Goal: Information Seeking & Learning: Learn about a topic

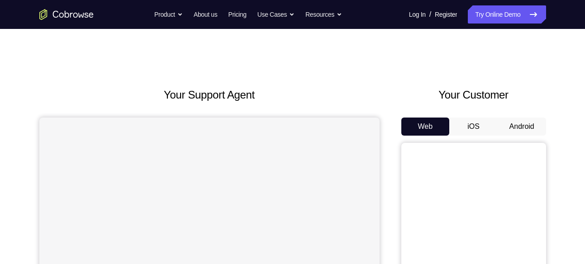
click at [519, 118] on button "Android" at bounding box center [522, 127] width 48 height 18
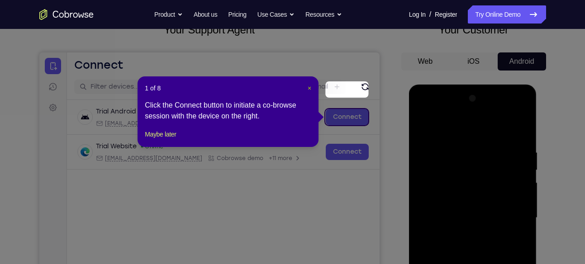
scroll to position [58, 0]
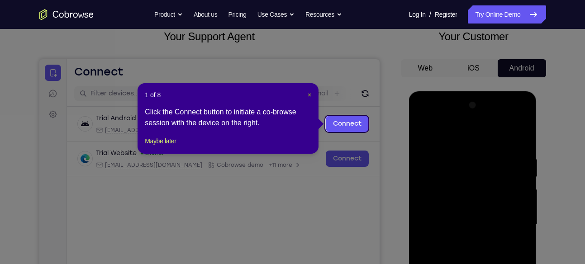
click at [310, 94] on span "×" at bounding box center [310, 94] width 4 height 7
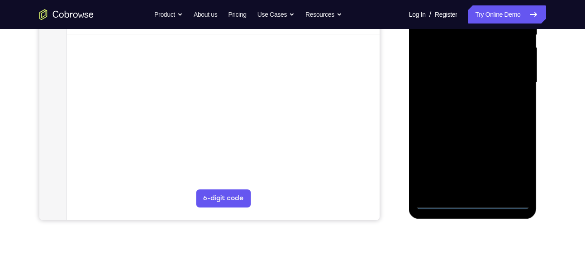
scroll to position [204, 0]
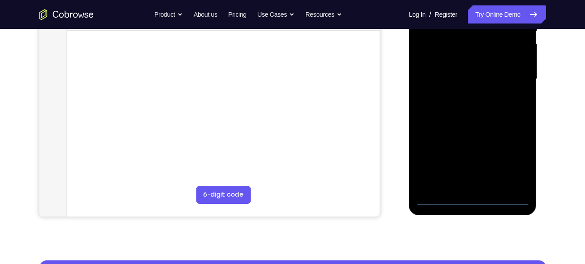
click at [475, 203] on div at bounding box center [473, 79] width 114 height 254
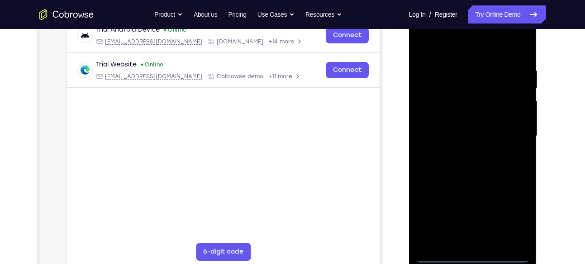
scroll to position [148, 0]
click at [507, 215] on div at bounding box center [473, 136] width 114 height 254
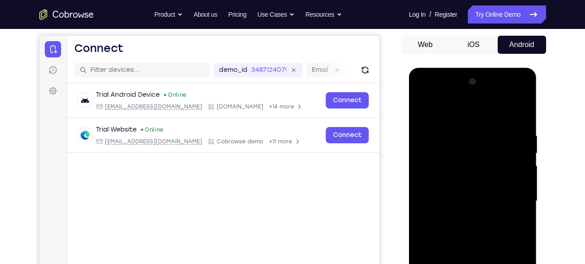
scroll to position [81, 0]
click at [435, 93] on div at bounding box center [473, 202] width 114 height 254
click at [508, 198] on div at bounding box center [473, 202] width 114 height 254
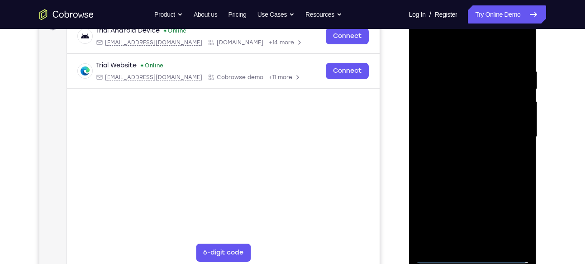
scroll to position [146, 0]
click at [458, 155] on div at bounding box center [473, 138] width 114 height 254
click at [470, 129] on div at bounding box center [473, 138] width 114 height 254
click at [461, 120] on div at bounding box center [473, 138] width 114 height 254
click at [447, 139] on div at bounding box center [473, 138] width 114 height 254
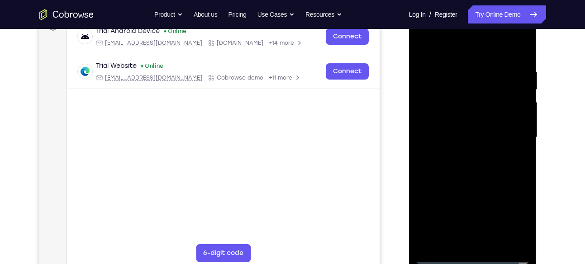
click at [440, 165] on div at bounding box center [473, 138] width 114 height 254
click at [441, 162] on div at bounding box center [473, 138] width 114 height 254
click at [449, 167] on div at bounding box center [473, 138] width 114 height 254
click at [458, 166] on div at bounding box center [473, 138] width 114 height 254
click at [479, 167] on div at bounding box center [473, 138] width 114 height 254
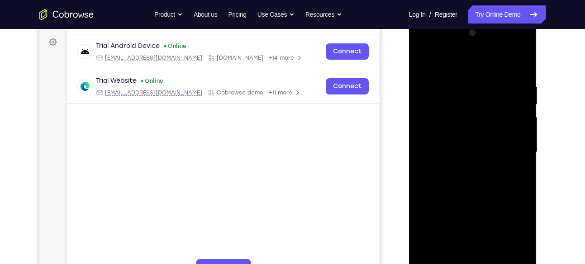
scroll to position [131, 0]
drag, startPoint x: 474, startPoint y: 72, endPoint x: 466, endPoint y: 47, distance: 25.9
click at [466, 47] on div at bounding box center [473, 152] width 114 height 254
click at [462, 48] on div at bounding box center [473, 152] width 114 height 254
click at [489, 124] on div at bounding box center [473, 152] width 114 height 254
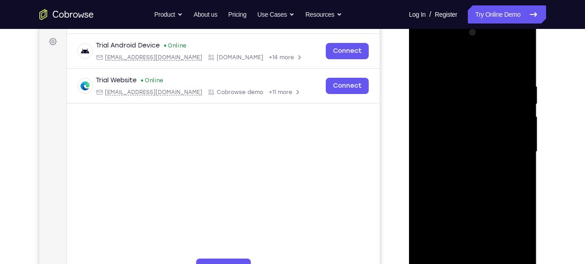
click at [446, 66] on div at bounding box center [473, 152] width 114 height 254
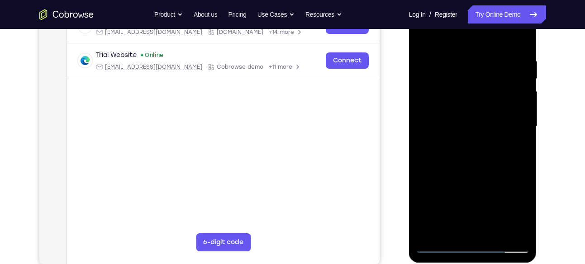
scroll to position [158, 0]
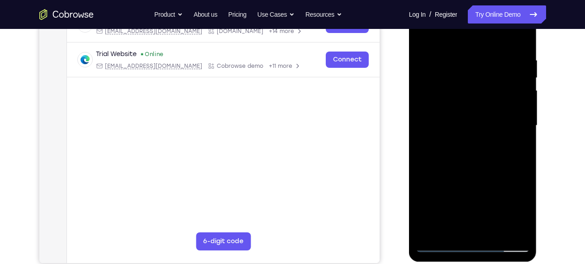
click at [481, 174] on div at bounding box center [473, 126] width 114 height 254
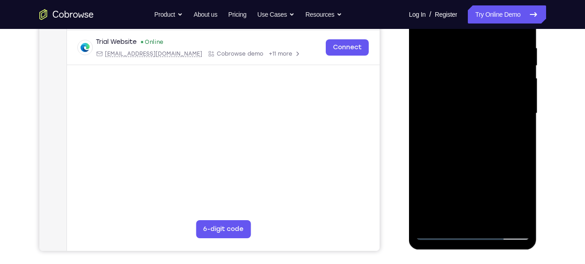
scroll to position [170, 0]
click at [497, 220] on div at bounding box center [473, 113] width 114 height 254
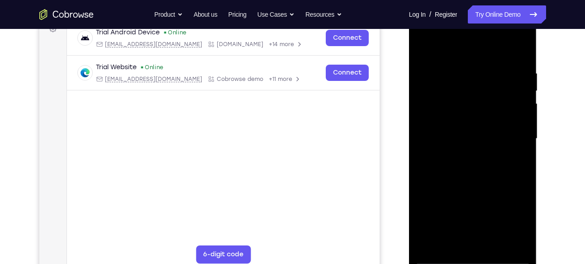
scroll to position [144, 0]
click at [470, 187] on div at bounding box center [473, 140] width 114 height 254
click at [427, 47] on div at bounding box center [473, 140] width 114 height 254
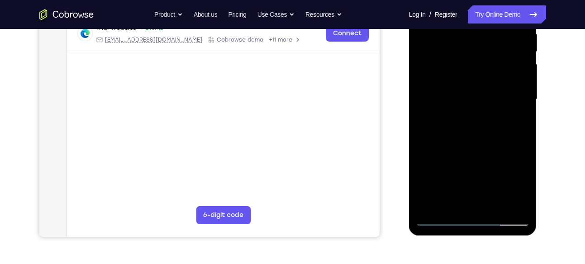
scroll to position [187, 0]
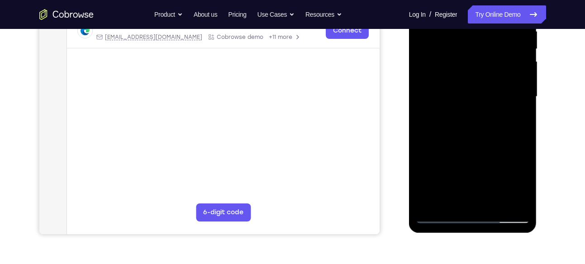
drag, startPoint x: 490, startPoint y: 163, endPoint x: 488, endPoint y: 83, distance: 79.7
click at [488, 83] on div at bounding box center [473, 97] width 114 height 254
drag, startPoint x: 472, startPoint y: 160, endPoint x: 471, endPoint y: 65, distance: 95.1
click at [471, 65] on div at bounding box center [473, 97] width 114 height 254
drag, startPoint x: 474, startPoint y: 162, endPoint x: 478, endPoint y: 108, distance: 54.4
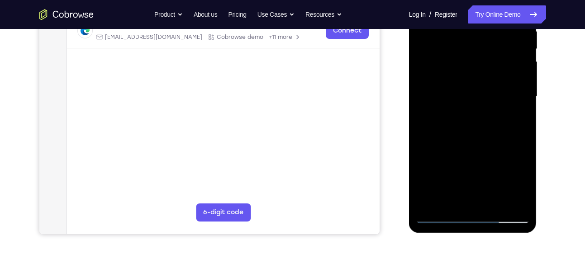
click at [478, 108] on div at bounding box center [473, 97] width 114 height 254
drag, startPoint x: 479, startPoint y: 166, endPoint x: 472, endPoint y: 68, distance: 97.6
click at [472, 68] on div at bounding box center [473, 97] width 114 height 254
drag, startPoint x: 474, startPoint y: 139, endPoint x: 480, endPoint y: 57, distance: 81.7
click at [480, 57] on div at bounding box center [473, 97] width 114 height 254
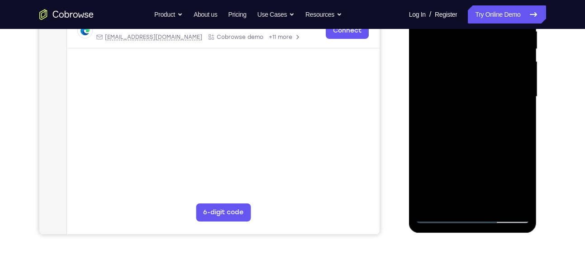
drag, startPoint x: 474, startPoint y: 170, endPoint x: 473, endPoint y: 106, distance: 64.3
click at [473, 106] on div at bounding box center [473, 97] width 114 height 254
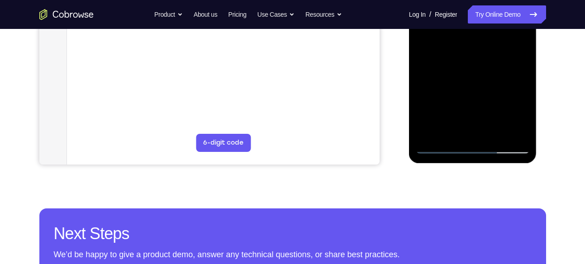
scroll to position [258, 0]
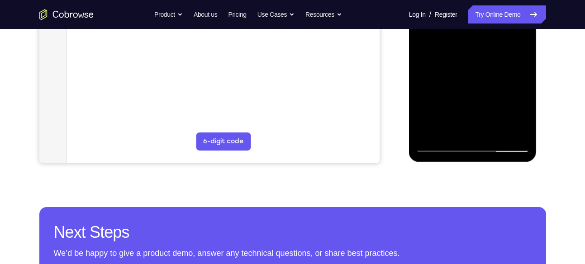
click at [428, 134] on div at bounding box center [473, 26] width 114 height 254
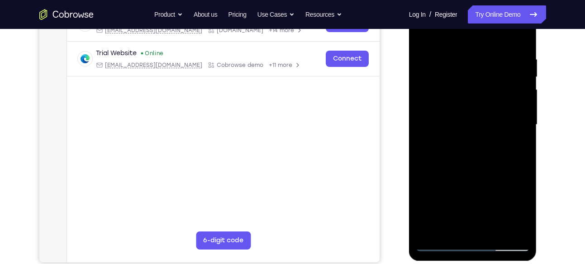
scroll to position [135, 0]
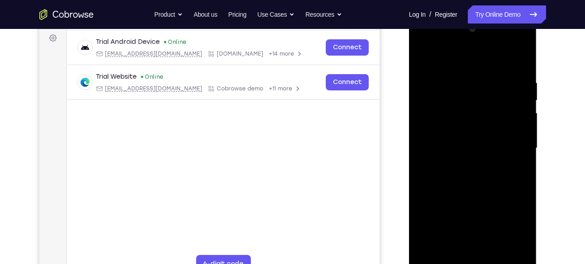
click at [461, 66] on div at bounding box center [473, 149] width 114 height 254
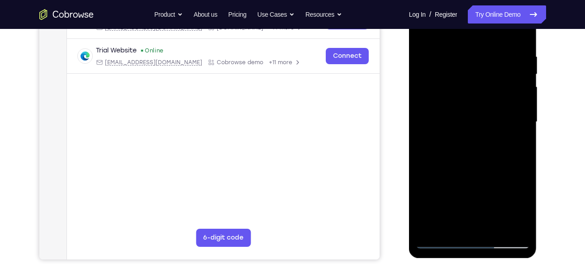
scroll to position [165, 0]
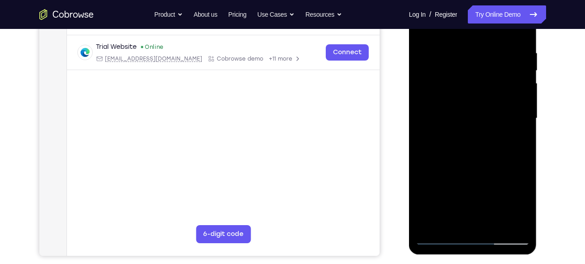
click at [517, 115] on div at bounding box center [473, 119] width 114 height 254
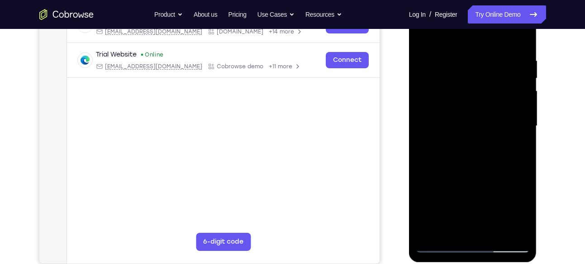
scroll to position [155, 0]
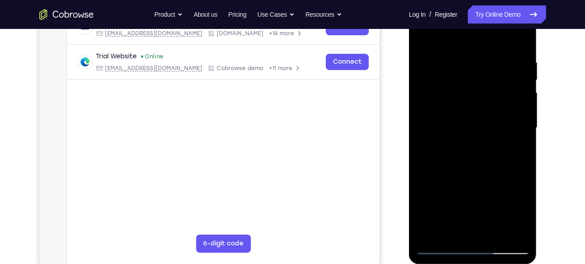
click at [524, 119] on div at bounding box center [473, 128] width 114 height 254
click at [511, 92] on div at bounding box center [473, 128] width 114 height 254
click at [513, 111] on div at bounding box center [473, 128] width 114 height 254
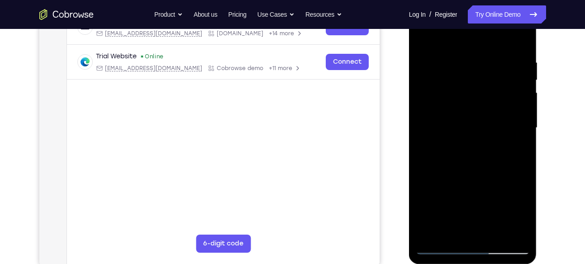
drag, startPoint x: 513, startPoint y: 105, endPoint x: 464, endPoint y: 119, distance: 51.4
click at [464, 119] on div at bounding box center [473, 128] width 114 height 254
drag, startPoint x: 506, startPoint y: 109, endPoint x: 453, endPoint y: 119, distance: 53.4
click at [453, 119] on div at bounding box center [473, 128] width 114 height 254
drag, startPoint x: 512, startPoint y: 119, endPoint x: 478, endPoint y: 119, distance: 34.0
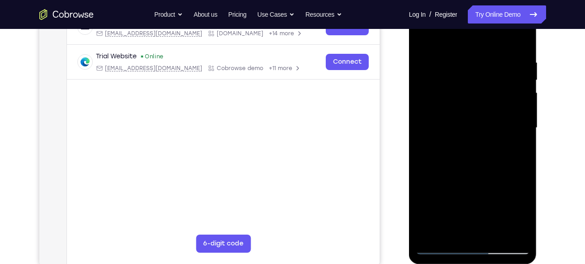
click at [478, 119] on div at bounding box center [473, 128] width 114 height 254
drag, startPoint x: 495, startPoint y: 110, endPoint x: 461, endPoint y: 115, distance: 34.5
click at [461, 115] on div at bounding box center [473, 128] width 114 height 254
drag, startPoint x: 498, startPoint y: 110, endPoint x: 467, endPoint y: 111, distance: 31.3
click at [467, 111] on div at bounding box center [473, 128] width 114 height 254
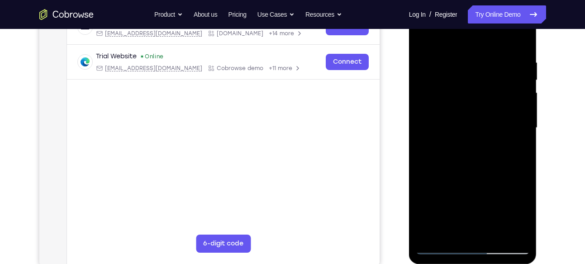
drag, startPoint x: 438, startPoint y: 128, endPoint x: 472, endPoint y: 124, distance: 34.6
click at [472, 124] on div at bounding box center [473, 128] width 114 height 254
drag, startPoint x: 442, startPoint y: 151, endPoint x: 494, endPoint y: 139, distance: 53.9
click at [494, 139] on div at bounding box center [473, 128] width 114 height 254
click at [521, 106] on div at bounding box center [473, 128] width 114 height 254
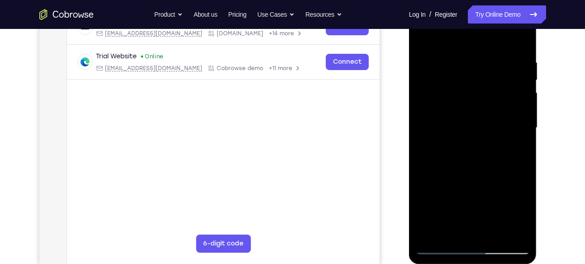
click at [516, 113] on div at bounding box center [473, 128] width 114 height 254
click at [519, 114] on div at bounding box center [473, 128] width 114 height 254
drag, startPoint x: 519, startPoint y: 114, endPoint x: 488, endPoint y: 120, distance: 31.9
click at [488, 120] on div at bounding box center [473, 128] width 114 height 254
drag, startPoint x: 506, startPoint y: 124, endPoint x: 468, endPoint y: 134, distance: 38.9
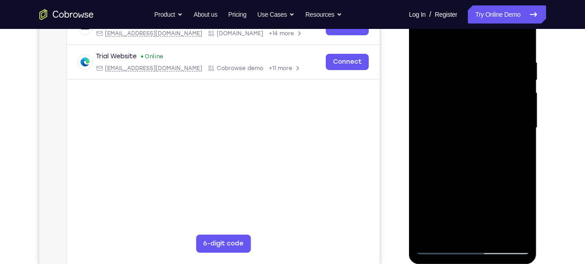
click at [468, 134] on div at bounding box center [473, 128] width 114 height 254
drag, startPoint x: 505, startPoint y: 72, endPoint x: 484, endPoint y: 80, distance: 22.2
click at [484, 80] on div at bounding box center [473, 128] width 114 height 254
drag, startPoint x: 519, startPoint y: 108, endPoint x: 468, endPoint y: 116, distance: 52.2
click at [468, 116] on div at bounding box center [473, 128] width 114 height 254
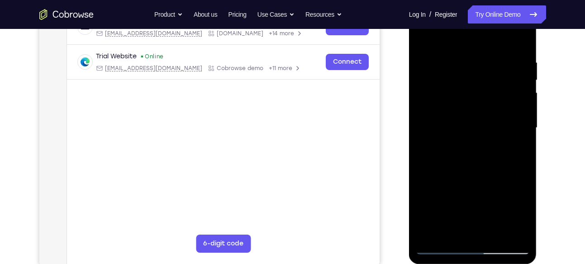
drag, startPoint x: 497, startPoint y: 107, endPoint x: 461, endPoint y: 108, distance: 35.3
click at [461, 108] on div at bounding box center [473, 128] width 114 height 254
drag, startPoint x: 506, startPoint y: 96, endPoint x: 467, endPoint y: 106, distance: 40.2
click at [467, 106] on div at bounding box center [473, 128] width 114 height 254
drag, startPoint x: 493, startPoint y: 89, endPoint x: 465, endPoint y: 102, distance: 31.0
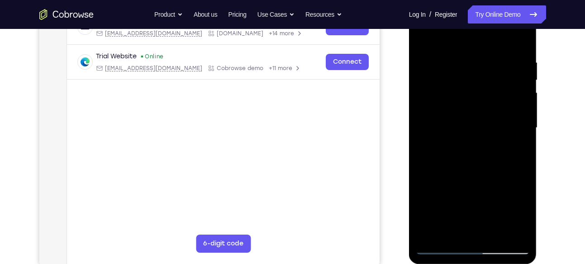
click at [465, 102] on div at bounding box center [473, 128] width 114 height 254
drag, startPoint x: 500, startPoint y: 95, endPoint x: 469, endPoint y: 108, distance: 33.9
click at [469, 108] on div at bounding box center [473, 128] width 114 height 254
drag, startPoint x: 491, startPoint y: 108, endPoint x: 467, endPoint y: 112, distance: 24.0
click at [467, 112] on div at bounding box center [473, 128] width 114 height 254
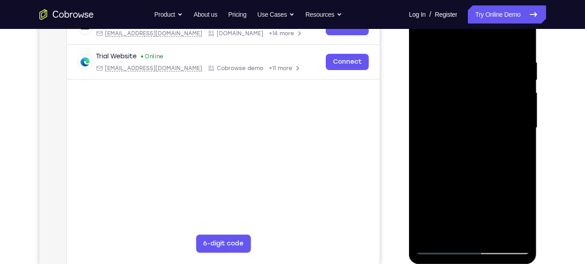
drag, startPoint x: 499, startPoint y: 103, endPoint x: 469, endPoint y: 109, distance: 29.9
click at [469, 109] on div at bounding box center [473, 128] width 114 height 254
click at [519, 43] on div at bounding box center [473, 128] width 114 height 254
drag, startPoint x: 454, startPoint y: 79, endPoint x: 457, endPoint y: 192, distance: 113.7
click at [457, 192] on div at bounding box center [473, 128] width 114 height 254
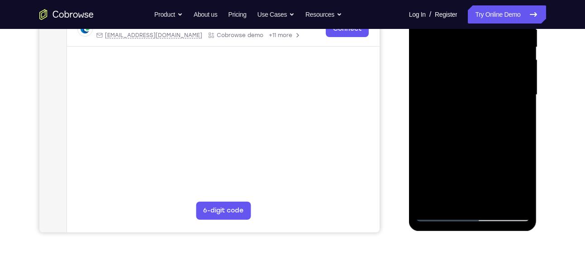
scroll to position [189, 0]
drag, startPoint x: 479, startPoint y: 64, endPoint x: 488, endPoint y: 206, distance: 142.4
click at [488, 206] on div at bounding box center [473, 94] width 114 height 254
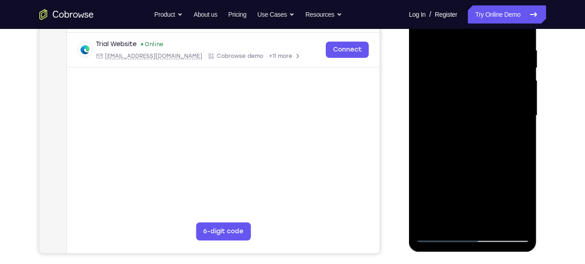
scroll to position [168, 0]
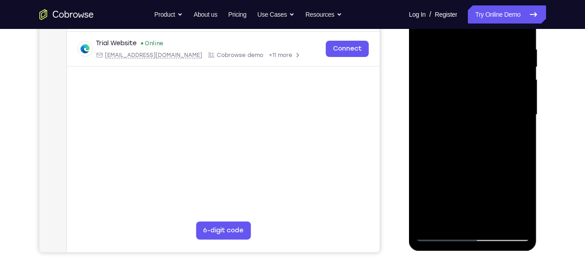
click at [459, 45] on div at bounding box center [473, 115] width 114 height 254
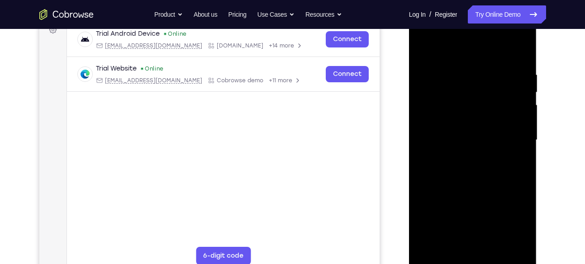
scroll to position [143, 0]
click at [514, 122] on div at bounding box center [473, 141] width 114 height 254
click at [517, 116] on div at bounding box center [473, 141] width 114 height 254
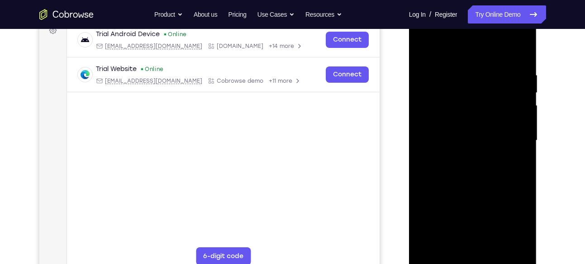
click at [517, 116] on div at bounding box center [473, 141] width 114 height 254
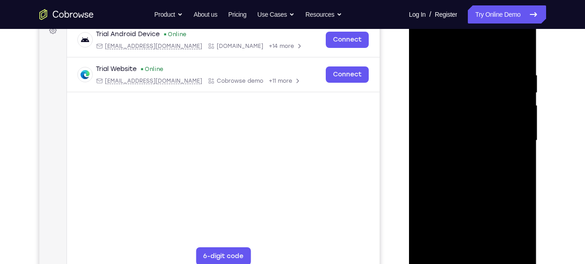
click at [517, 116] on div at bounding box center [473, 141] width 114 height 254
drag, startPoint x: 432, startPoint y: 161, endPoint x: 491, endPoint y: 158, distance: 58.9
click at [491, 158] on div at bounding box center [473, 141] width 114 height 254
drag, startPoint x: 450, startPoint y: 154, endPoint x: 501, endPoint y: 147, distance: 52.1
click at [501, 147] on div at bounding box center [473, 141] width 114 height 254
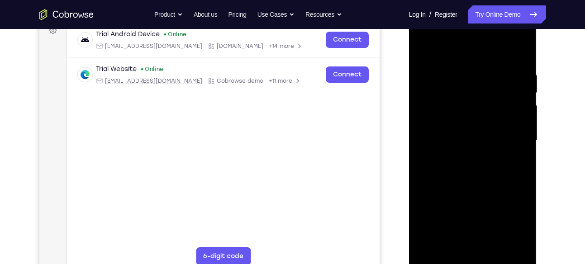
click at [511, 106] on div at bounding box center [473, 141] width 114 height 254
drag, startPoint x: 517, startPoint y: 99, endPoint x: 466, endPoint y: 121, distance: 56.4
click at [466, 121] on div at bounding box center [473, 141] width 114 height 254
drag, startPoint x: 504, startPoint y: 116, endPoint x: 468, endPoint y: 125, distance: 37.2
click at [468, 125] on div at bounding box center [473, 141] width 114 height 254
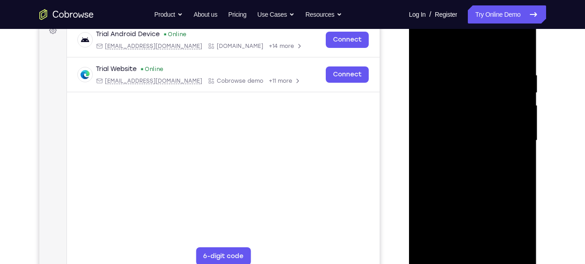
drag, startPoint x: 516, startPoint y: 108, endPoint x: 468, endPoint y: 126, distance: 51.1
click at [468, 126] on div at bounding box center [473, 141] width 114 height 254
drag, startPoint x: 500, startPoint y: 116, endPoint x: 458, endPoint y: 118, distance: 42.2
click at [458, 118] on div at bounding box center [473, 141] width 114 height 254
drag, startPoint x: 514, startPoint y: 117, endPoint x: 474, endPoint y: 128, distance: 41.2
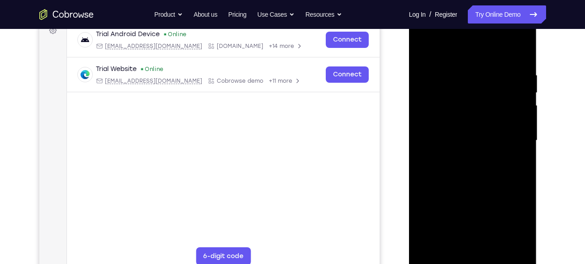
click at [474, 128] on div at bounding box center [473, 141] width 114 height 254
drag, startPoint x: 500, startPoint y: 116, endPoint x: 444, endPoint y: 119, distance: 55.7
click at [444, 119] on div at bounding box center [473, 141] width 114 height 254
drag, startPoint x: 507, startPoint y: 122, endPoint x: 460, endPoint y: 143, distance: 50.7
click at [460, 143] on div at bounding box center [473, 141] width 114 height 254
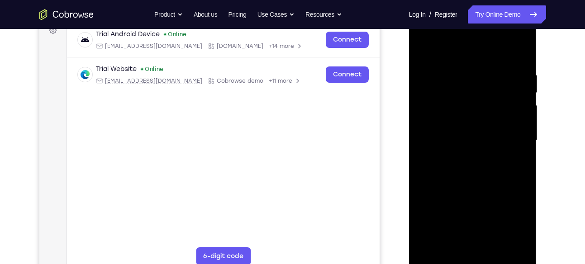
drag, startPoint x: 509, startPoint y: 105, endPoint x: 466, endPoint y: 122, distance: 46.3
click at [466, 122] on div at bounding box center [473, 141] width 114 height 254
drag, startPoint x: 502, startPoint y: 118, endPoint x: 434, endPoint y: 119, distance: 67.9
click at [434, 119] on div at bounding box center [473, 141] width 114 height 254
drag
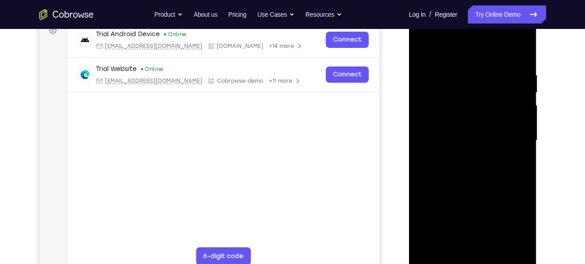
click at [460, 118] on div at bounding box center [473, 141] width 114 height 254
click at [460, 103] on div at bounding box center [473, 141] width 114 height 254
click at [459, 105] on div at bounding box center [473, 141] width 114 height 254
click at [437, 110] on div at bounding box center [473, 141] width 114 height 254
click at [450, 103] on div at bounding box center [473, 141] width 114 height 254
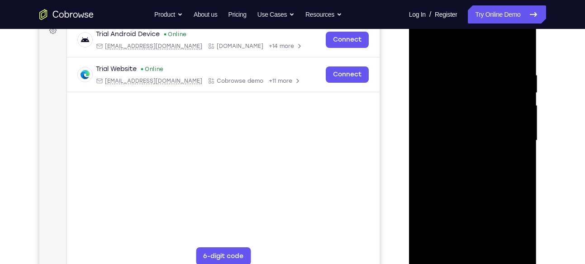
click at [459, 123] on div at bounding box center [473, 141] width 114 height 254
click at [460, 128] on div at bounding box center [473, 141] width 114 height 254
click at [447, 125] on div at bounding box center [473, 141] width 114 height 254
click at [450, 127] on div at bounding box center [473, 141] width 114 height 254
click at [509, 91] on div at bounding box center [473, 141] width 114 height 254
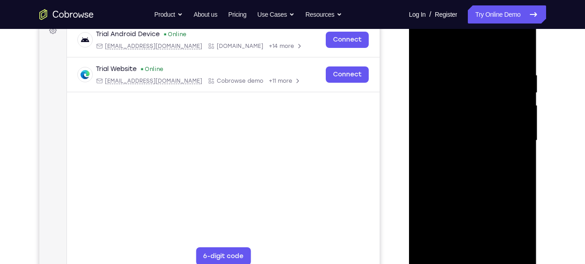
click at [519, 53] on div at bounding box center [473, 141] width 114 height 254
click at [518, 212] on div at bounding box center [473, 141] width 114 height 254
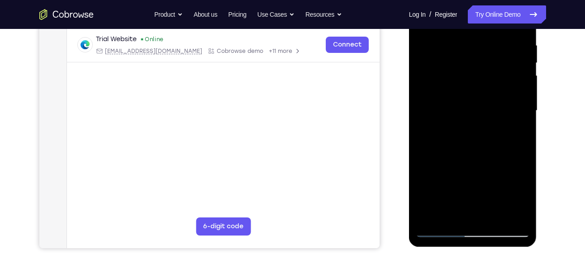
scroll to position [175, 0]
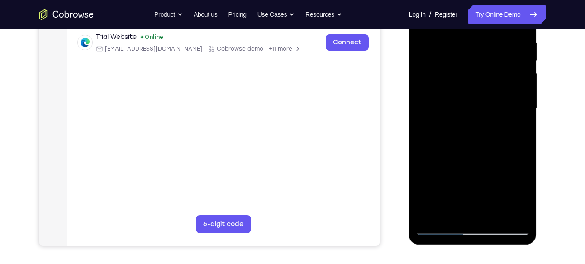
click at [494, 219] on div at bounding box center [473, 109] width 114 height 254
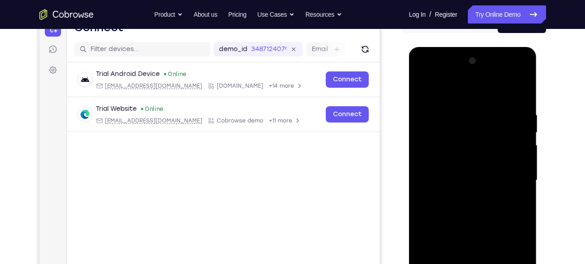
scroll to position [97, 0]
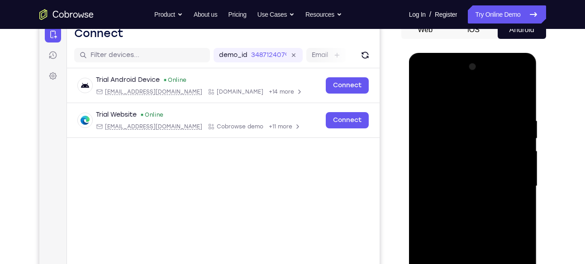
click at [425, 96] on div at bounding box center [473, 187] width 114 height 254
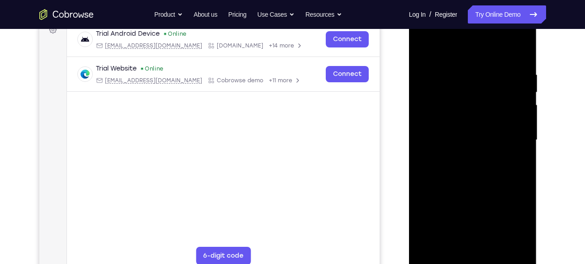
scroll to position [144, 0]
click at [488, 135] on div at bounding box center [473, 140] width 114 height 254
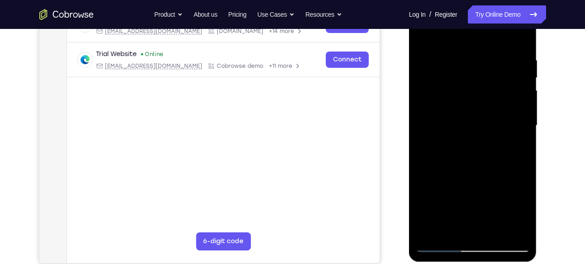
scroll to position [158, 0]
drag, startPoint x: 464, startPoint y: 206, endPoint x: 463, endPoint y: 183, distance: 23.1
click at [463, 183] on div at bounding box center [473, 126] width 114 height 254
click at [423, 161] on div at bounding box center [473, 126] width 114 height 254
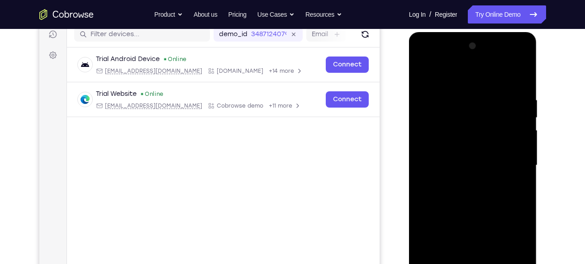
scroll to position [115, 0]
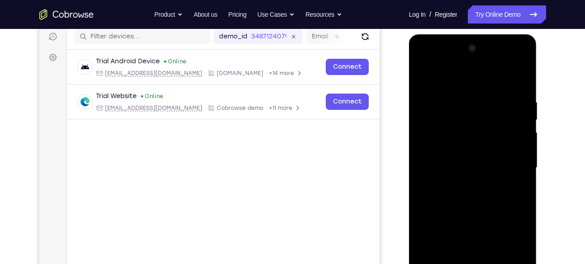
drag, startPoint x: 494, startPoint y: 185, endPoint x: 495, endPoint y: 148, distance: 37.6
click at [495, 148] on div at bounding box center [473, 168] width 114 height 254
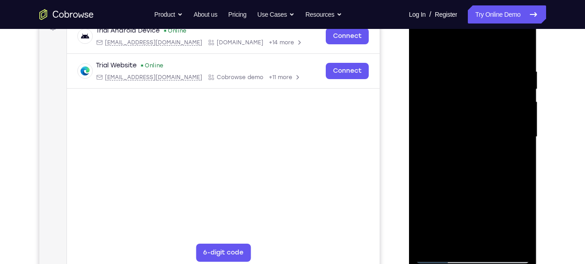
scroll to position [145, 0]
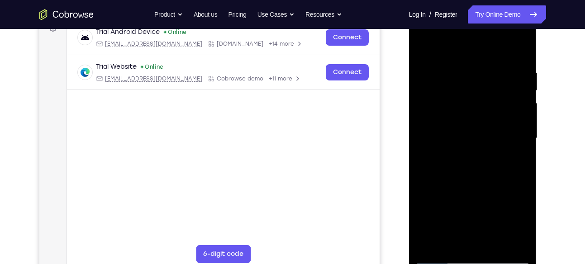
drag, startPoint x: 489, startPoint y: 93, endPoint x: 464, endPoint y: 187, distance: 97.0
click at [464, 187] on div at bounding box center [473, 139] width 114 height 254
drag, startPoint x: 459, startPoint y: 174, endPoint x: 451, endPoint y: 146, distance: 29.1
click at [451, 146] on div at bounding box center [473, 139] width 114 height 254
drag, startPoint x: 478, startPoint y: 81, endPoint x: 466, endPoint y: 124, distance: 45.3
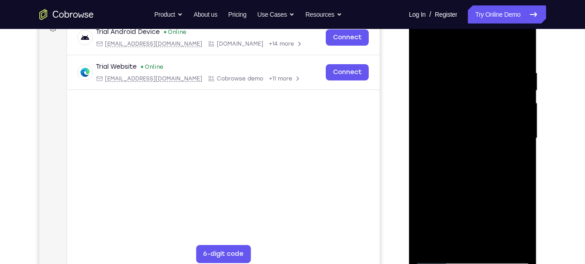
click at [466, 124] on div at bounding box center [473, 139] width 114 height 254
click at [488, 87] on div at bounding box center [473, 139] width 114 height 254
drag, startPoint x: 442, startPoint y: 203, endPoint x: 441, endPoint y: 101, distance: 102.3
click at [441, 101] on div at bounding box center [473, 139] width 114 height 254
drag, startPoint x: 455, startPoint y: 202, endPoint x: 467, endPoint y: 115, distance: 88.2
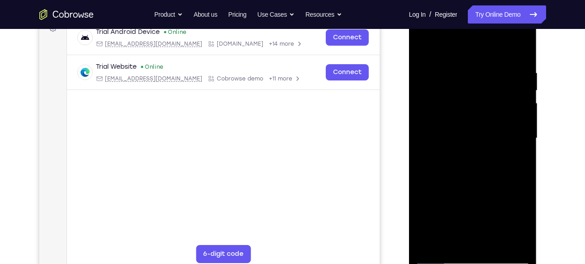
click at [467, 115] on div at bounding box center [473, 139] width 114 height 254
drag, startPoint x: 469, startPoint y: 176, endPoint x: 471, endPoint y: 156, distance: 20.5
click at [471, 156] on div at bounding box center [473, 139] width 114 height 254
click at [435, 175] on div at bounding box center [473, 139] width 114 height 254
drag, startPoint x: 488, startPoint y: 119, endPoint x: 484, endPoint y: 171, distance: 52.3
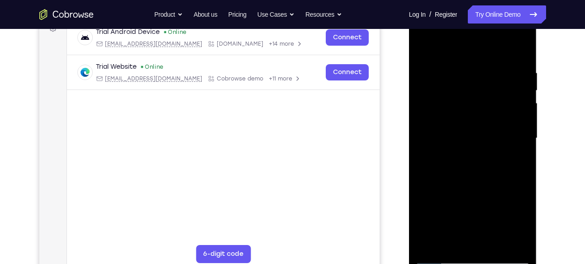
click at [484, 171] on div at bounding box center [473, 139] width 114 height 254
click at [424, 46] on div at bounding box center [473, 139] width 114 height 254
drag, startPoint x: 476, startPoint y: 215, endPoint x: 462, endPoint y: 129, distance: 87.5
click at [462, 129] on div at bounding box center [473, 139] width 114 height 254
click at [510, 122] on div at bounding box center [473, 139] width 114 height 254
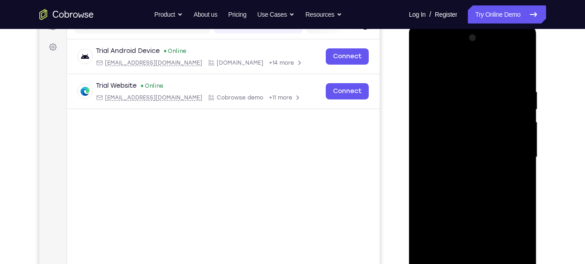
scroll to position [124, 0]
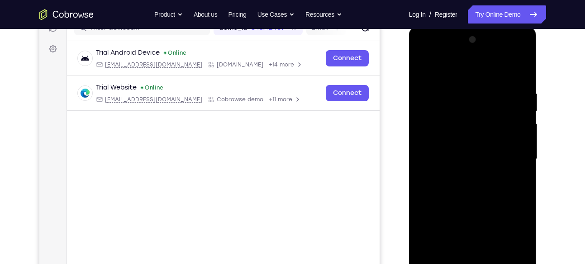
drag, startPoint x: 482, startPoint y: 130, endPoint x: 482, endPoint y: 148, distance: 18.1
click at [482, 148] on div at bounding box center [473, 160] width 114 height 254
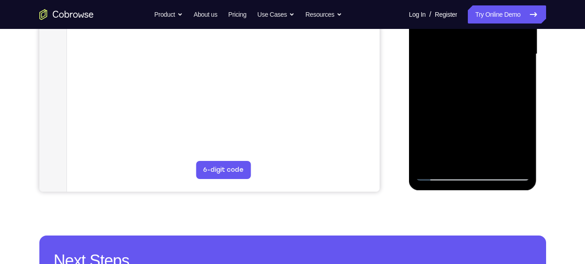
scroll to position [226, 0]
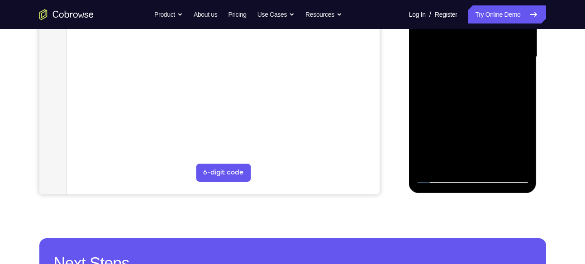
click at [493, 165] on div at bounding box center [473, 57] width 114 height 254
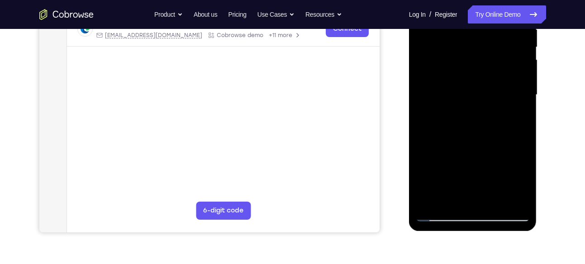
scroll to position [179, 0]
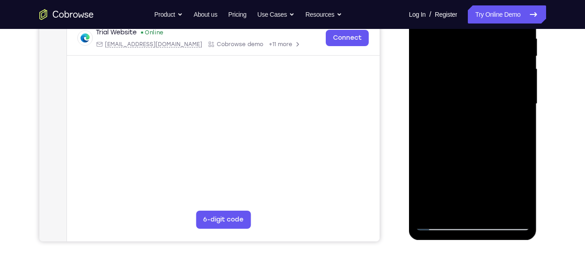
click at [440, 227] on div at bounding box center [473, 104] width 114 height 254
